Goal: Navigation & Orientation: Find specific page/section

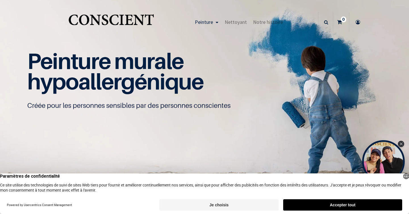
click at [300, 203] on button "Accepter tout" at bounding box center [342, 204] width 119 height 11
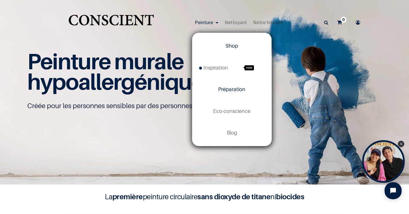
click at [225, 91] on span "Préparation" at bounding box center [231, 89] width 27 height 6
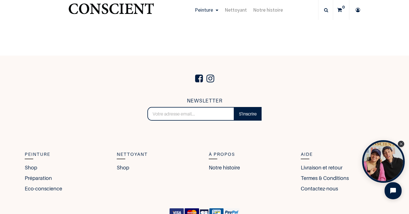
scroll to position [992, 0]
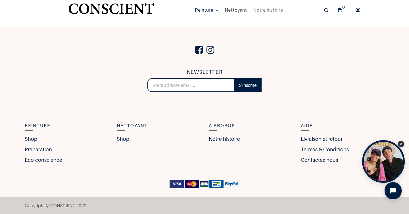
click at [239, 10] on span "Nettoyant" at bounding box center [236, 10] width 22 height 7
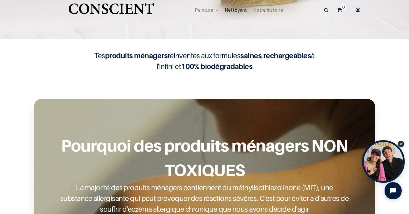
scroll to position [70, 0]
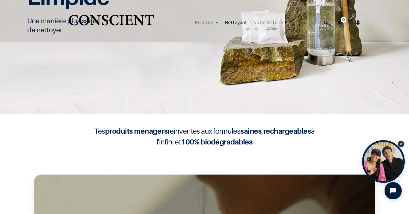
click at [94, 1] on header "Peinture Shop new Blog" at bounding box center [204, 17] width 409 height 34
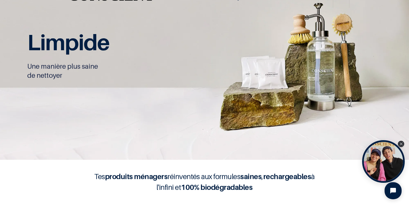
scroll to position [0, 0]
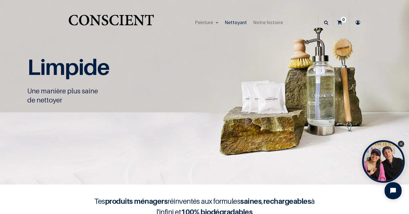
click at [103, 25] on img "Logo of Conscient" at bounding box center [111, 22] width 88 height 22
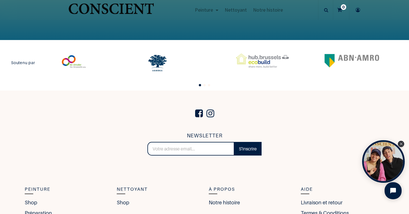
scroll to position [1214, 0]
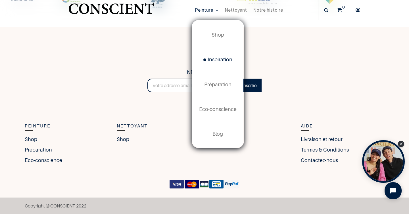
click at [213, 54] on link "Inspiration new" at bounding box center [217, 59] width 51 height 25
